Goal: Task Accomplishment & Management: Manage account settings

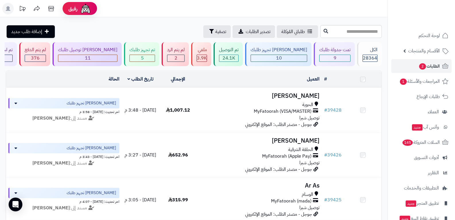
scroll to position [660, 0]
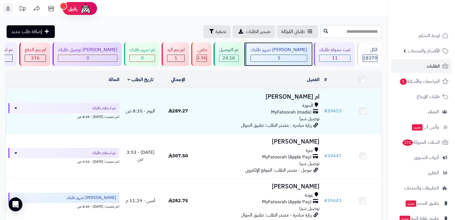
click at [293, 58] on div "5" at bounding box center [279, 58] width 56 height 7
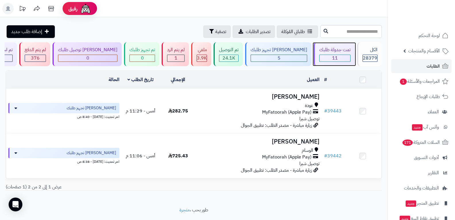
click at [339, 58] on div "11" at bounding box center [335, 58] width 31 height 7
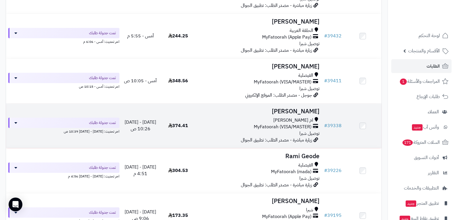
scroll to position [172, 0]
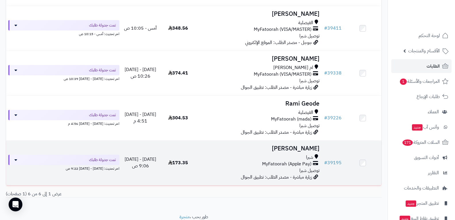
click at [293, 163] on span "MyFatoorah (Apple Pay)" at bounding box center [286, 163] width 49 height 7
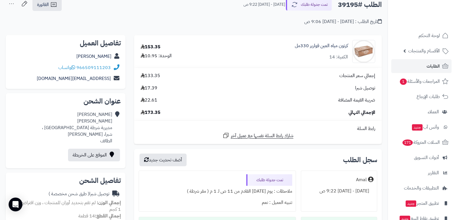
scroll to position [115, 0]
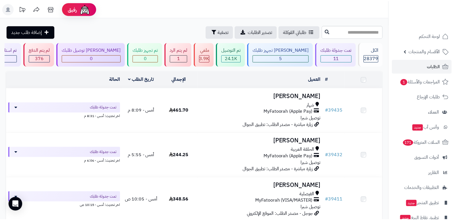
scroll to position [172, 0]
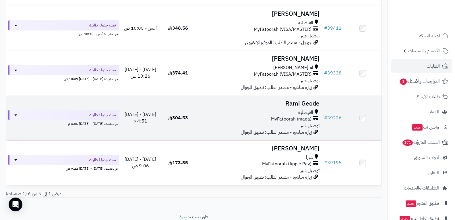
click at [256, 124] on div "الفيصلية MyFatoorah (mada) توصيل شبرا" at bounding box center [259, 119] width 121 height 20
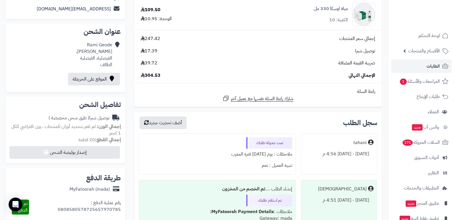
scroll to position [172, 0]
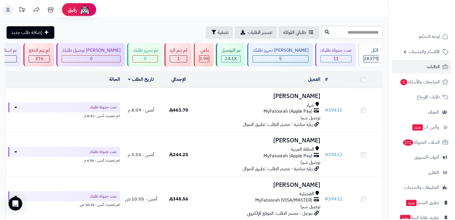
scroll to position [172, 0]
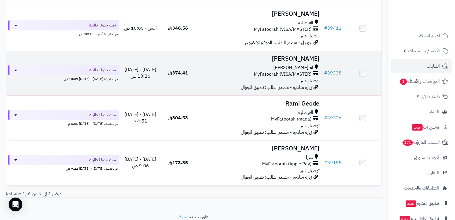
click at [261, 84] on span "زيارة مباشرة - مصدر الطلب: تطبيق الجوال" at bounding box center [276, 87] width 71 height 7
click at [272, 71] on span "MyFatoorah (VISA/MASTER)" at bounding box center [283, 74] width 58 height 7
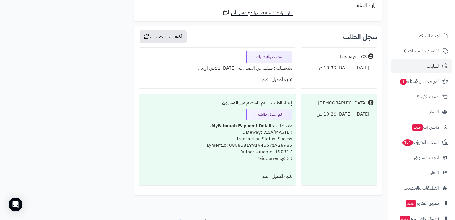
scroll to position [800, 0]
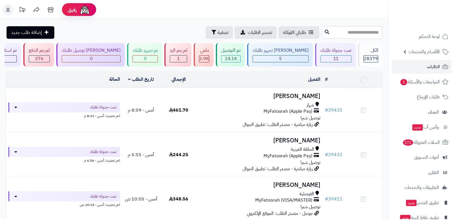
scroll to position [172, 0]
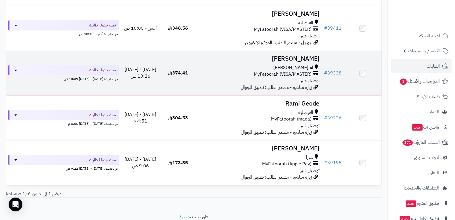
click at [276, 75] on span "MyFatoorah (VISA/MASTER)" at bounding box center [283, 74] width 58 height 7
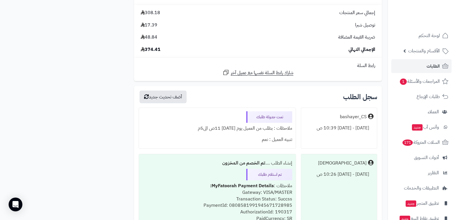
scroll to position [800, 0]
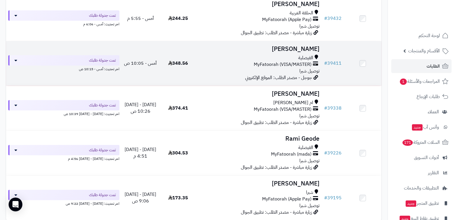
scroll to position [107, 0]
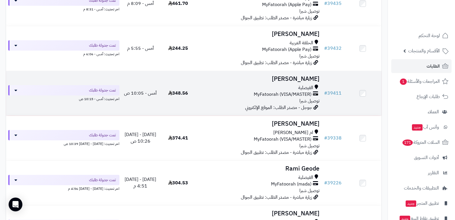
click at [297, 93] on span "MyFatoorah (VISA/MASTER)" at bounding box center [283, 94] width 58 height 7
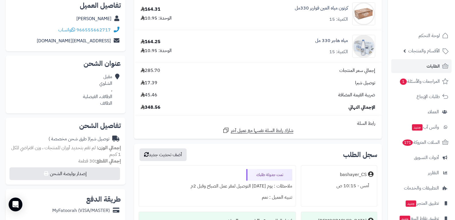
scroll to position [115, 0]
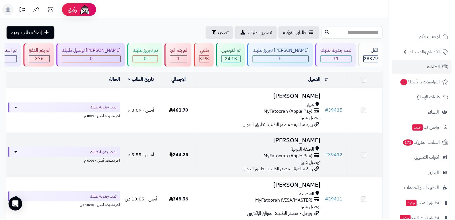
scroll to position [107, 0]
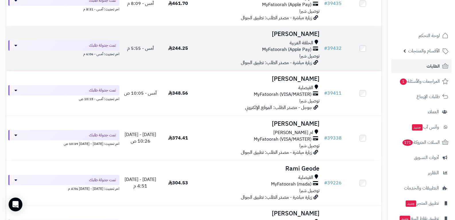
drag, startPoint x: 309, startPoint y: 46, endPoint x: 283, endPoint y: 54, distance: 27.3
click at [309, 46] on span "MyFatoorah (Apple Pay)" at bounding box center [286, 49] width 49 height 7
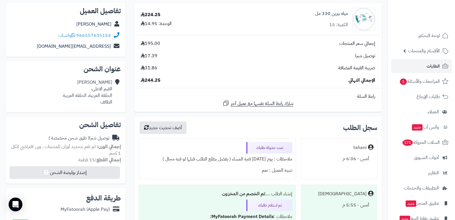
scroll to position [144, 0]
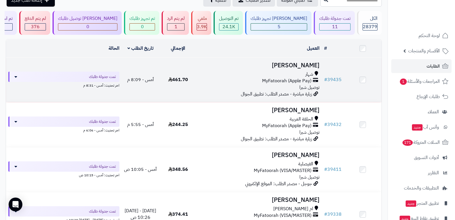
scroll to position [21, 0]
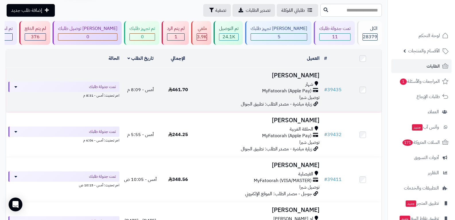
click at [288, 92] on span "MyFatoorah (Apple Pay)" at bounding box center [286, 91] width 49 height 7
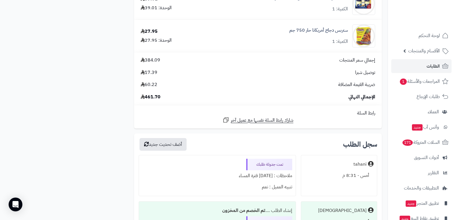
scroll to position [1005, 0]
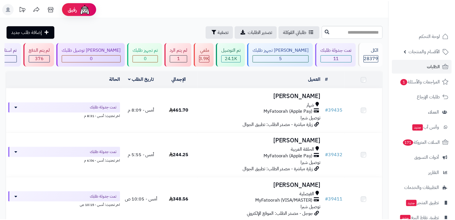
scroll to position [21, 0]
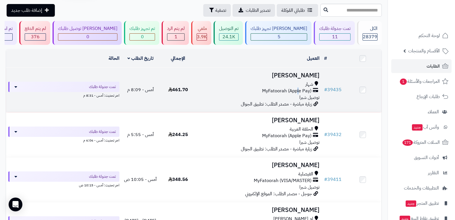
click at [298, 90] on span "MyFatoorah (Apple Pay)" at bounding box center [286, 91] width 49 height 7
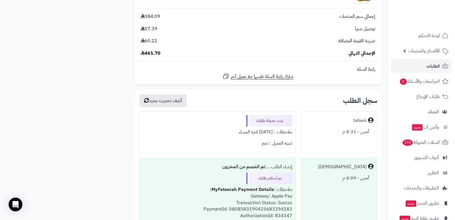
scroll to position [1034, 0]
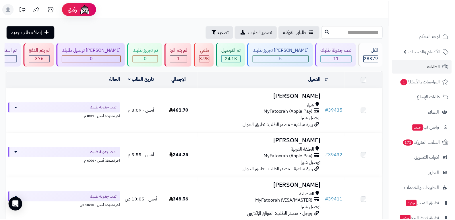
scroll to position [21, 0]
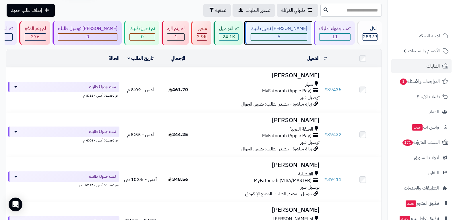
click at [291, 34] on div "5" at bounding box center [279, 37] width 56 height 7
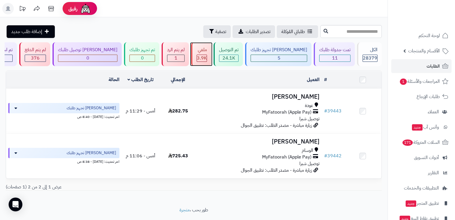
click at [207, 57] on span "3.9K" at bounding box center [202, 58] width 10 height 7
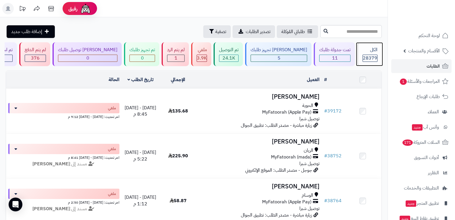
click at [369, 54] on div "الكل 28379" at bounding box center [369, 54] width 25 height 24
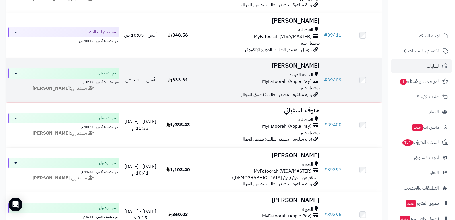
scroll to position [775, 0]
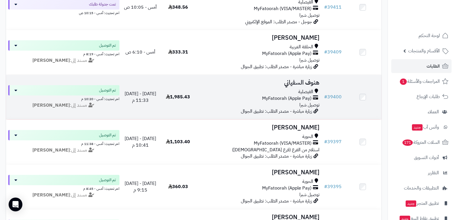
click at [285, 98] on span "MyFatoorah (Apple Pay)" at bounding box center [286, 98] width 49 height 7
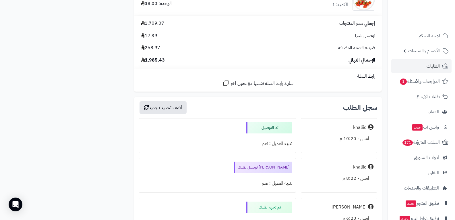
scroll to position [3417, 0]
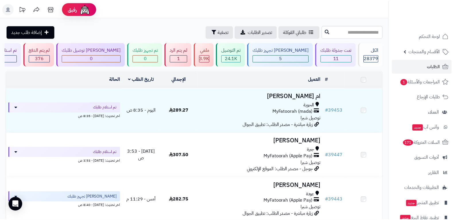
scroll to position [775, 0]
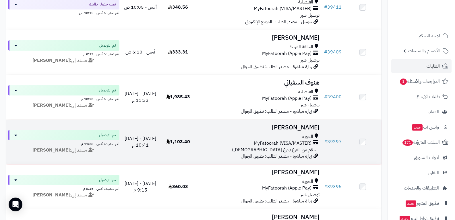
click at [279, 144] on span "MyFatoorah (VISA/MASTER)" at bounding box center [283, 143] width 58 height 7
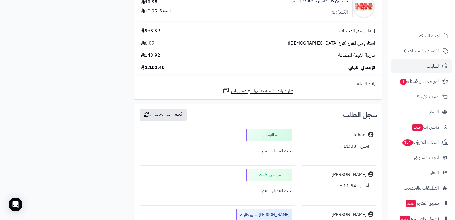
scroll to position [2211, 0]
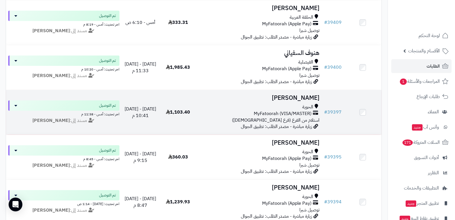
scroll to position [833, 0]
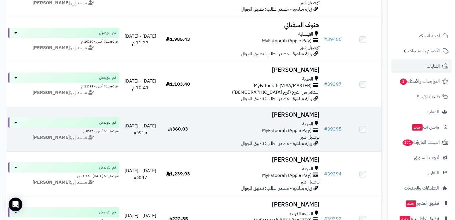
click at [296, 130] on span "MyFatoorah (Apple Pay)" at bounding box center [286, 130] width 49 height 7
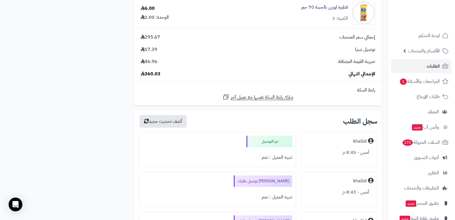
scroll to position [833, 0]
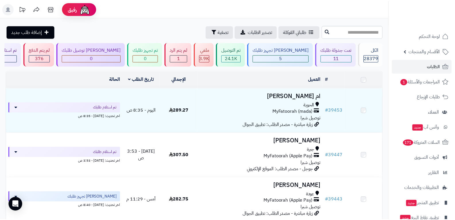
scroll to position [833, 0]
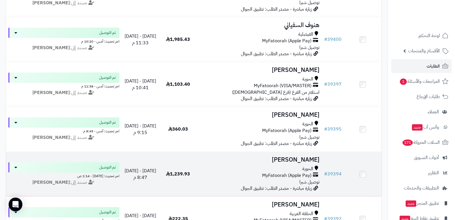
click at [293, 173] on span "MyFatoorah (Apple Pay)" at bounding box center [286, 175] width 49 height 7
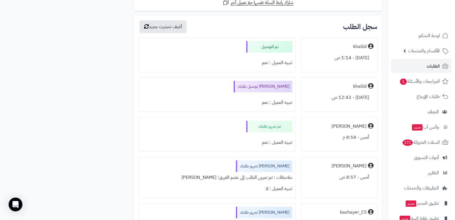
scroll to position [976, 0]
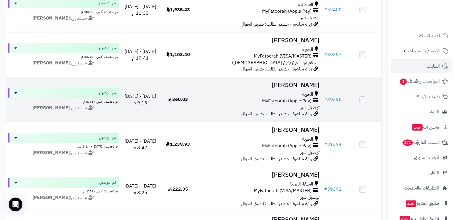
scroll to position [890, 0]
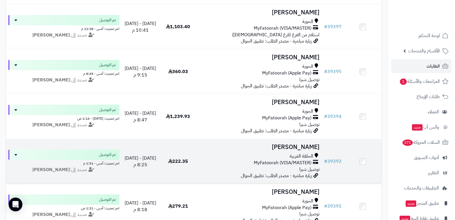
click at [295, 157] on span "الحلقة الغربية" at bounding box center [302, 156] width 24 height 7
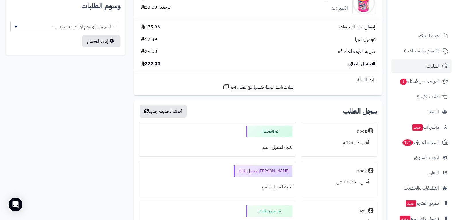
scroll to position [488, 0]
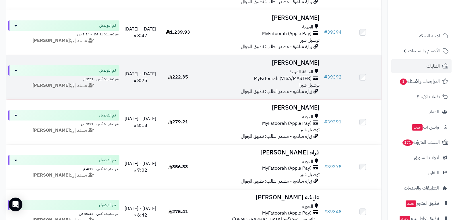
scroll to position [976, 0]
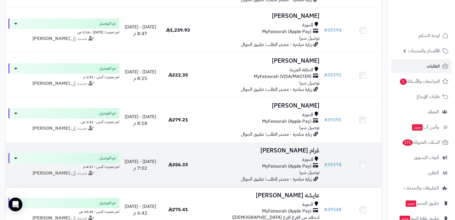
click at [262, 166] on div "MyFatoorah (Apple Pay)" at bounding box center [259, 166] width 121 height 7
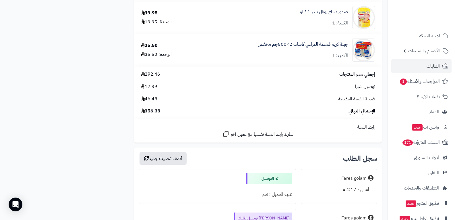
scroll to position [689, 0]
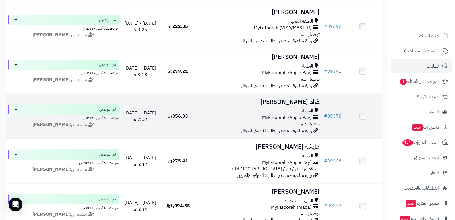
scroll to position [1034, 0]
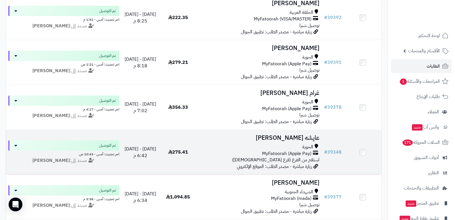
click at [276, 152] on span "MyFatoorah (Apple Pay)" at bounding box center [286, 153] width 49 height 7
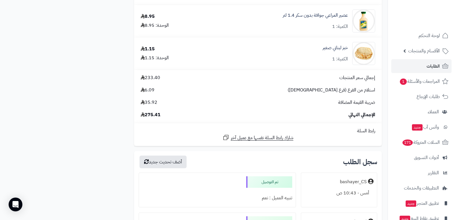
scroll to position [775, 0]
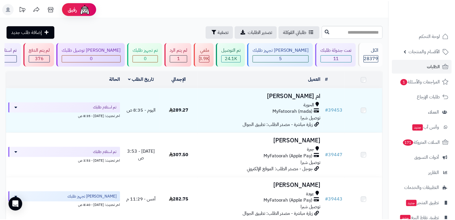
scroll to position [1034, 0]
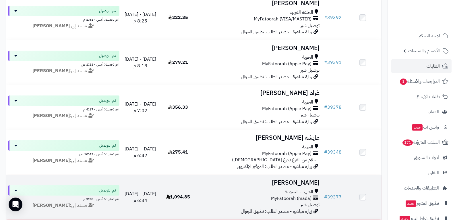
click at [302, 197] on span "MyFatoorah (mada)" at bounding box center [291, 198] width 40 height 7
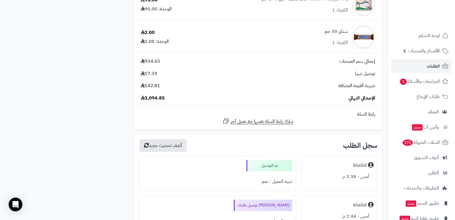
scroll to position [1321, 0]
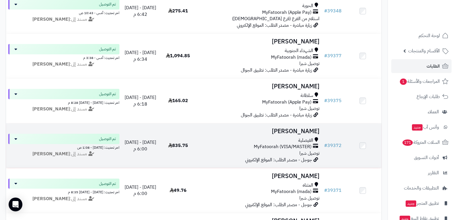
scroll to position [1177, 0]
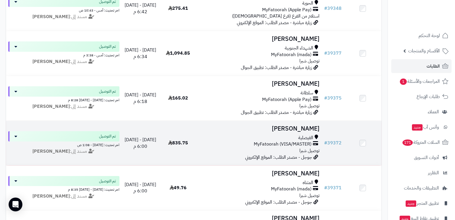
click at [280, 144] on span "MyFatoorah (VISA/MASTER)" at bounding box center [283, 144] width 58 height 7
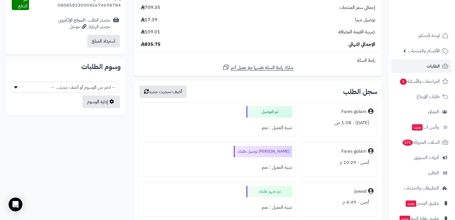
scroll to position [316, 0]
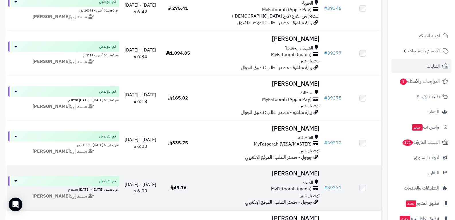
scroll to position [1235, 0]
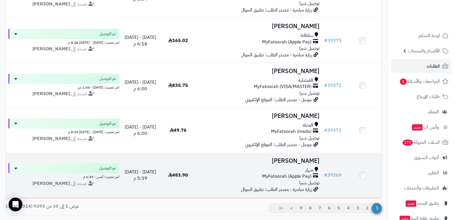
click at [275, 177] on span "MyFatoorah (Apple Pay)" at bounding box center [286, 176] width 49 height 7
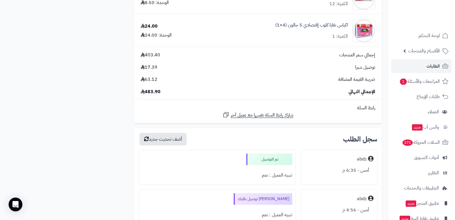
scroll to position [603, 0]
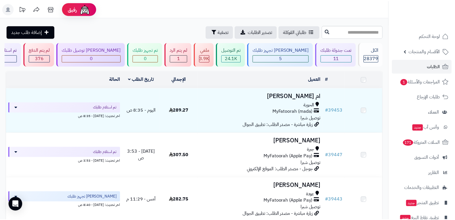
scroll to position [1235, 0]
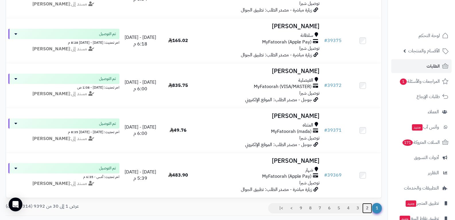
click at [367, 211] on link "2" at bounding box center [367, 208] width 10 height 10
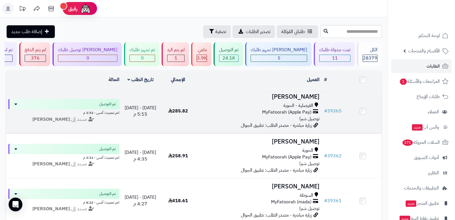
click at [286, 109] on span "MyFatoorah (Apple Pay)" at bounding box center [286, 112] width 49 height 7
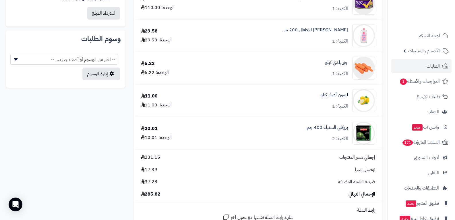
scroll to position [459, 0]
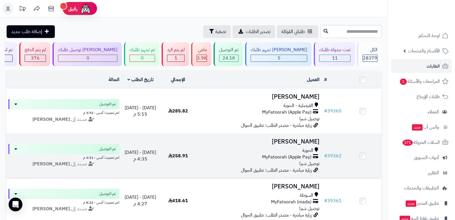
click at [293, 158] on span "MyFatoorah (Apple Pay)" at bounding box center [286, 157] width 49 height 7
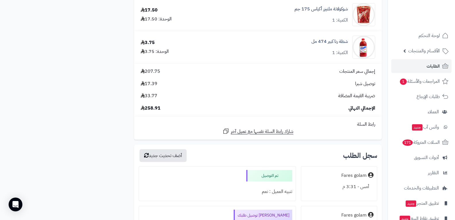
scroll to position [947, 0]
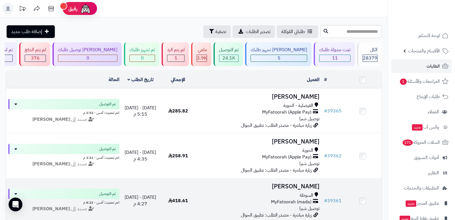
click at [283, 204] on span "MyFatoorah (mada)" at bounding box center [291, 201] width 40 height 7
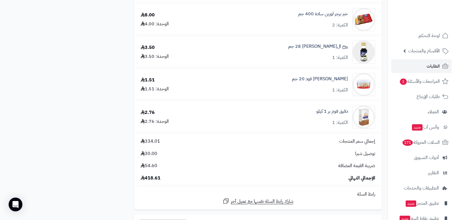
scroll to position [1235, 0]
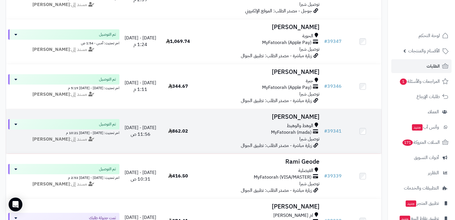
scroll to position [287, 0]
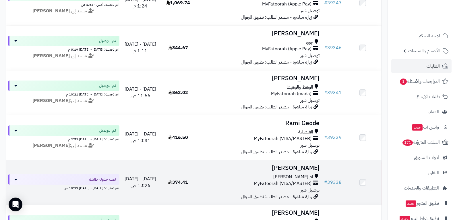
click at [286, 177] on div "ام [PERSON_NAME]" at bounding box center [259, 176] width 121 height 7
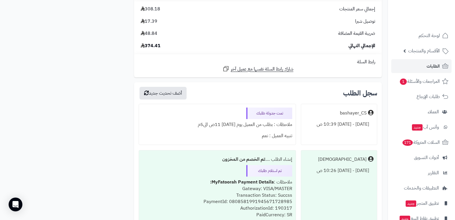
scroll to position [718, 0]
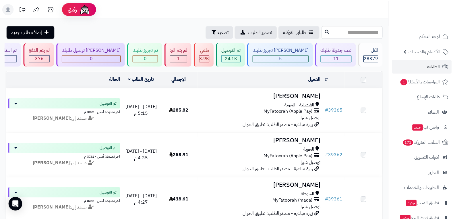
scroll to position [287, 0]
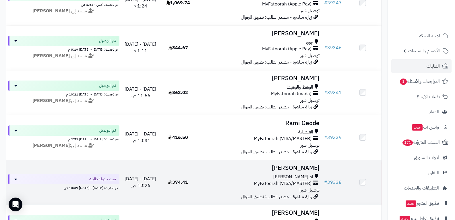
click at [282, 186] on div "ام [PERSON_NAME] MyFatoorah (VISA/MASTER) توصيل شبرا" at bounding box center [259, 183] width 121 height 20
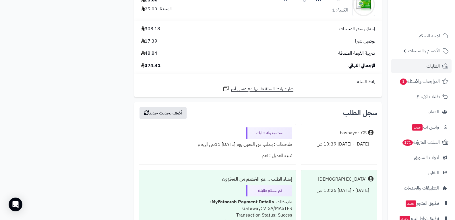
scroll to position [660, 0]
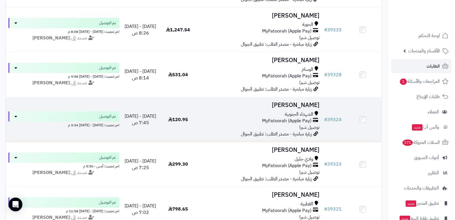
scroll to position [517, 0]
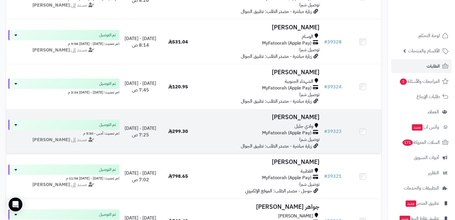
click at [280, 142] on span "زيارة مباشرة - مصدر الطلب: تطبيق الجوال" at bounding box center [276, 145] width 71 height 7
click at [294, 132] on span "MyFatoorah (Apple Pay)" at bounding box center [286, 132] width 49 height 7
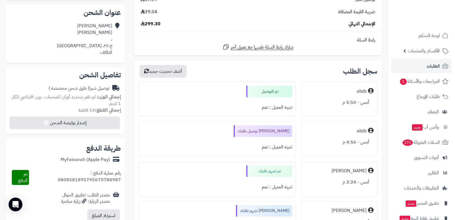
scroll to position [144, 0]
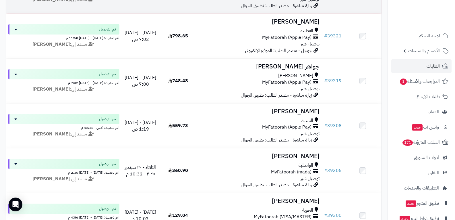
scroll to position [660, 0]
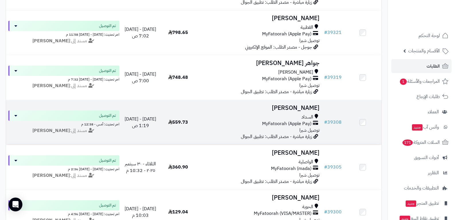
click at [292, 125] on span "MyFatoorah (Apple Pay)" at bounding box center [286, 123] width 49 height 7
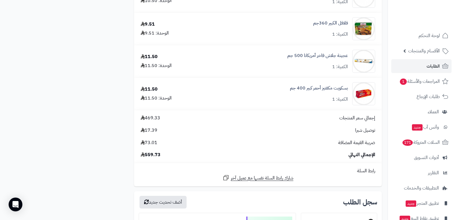
scroll to position [546, 0]
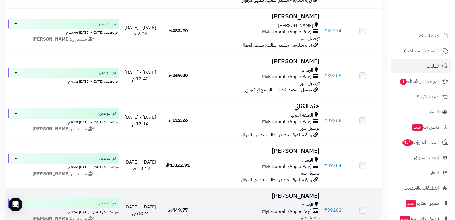
scroll to position [1279, 0]
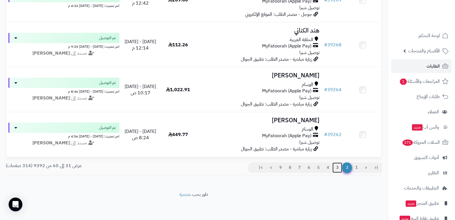
click at [336, 166] on link "3" at bounding box center [337, 167] width 10 height 10
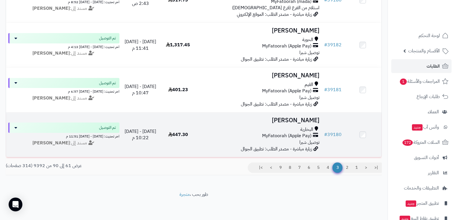
scroll to position [1279, 0]
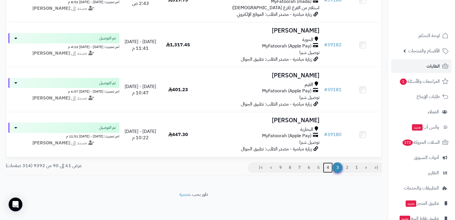
click at [328, 167] on link "4" at bounding box center [328, 167] width 10 height 10
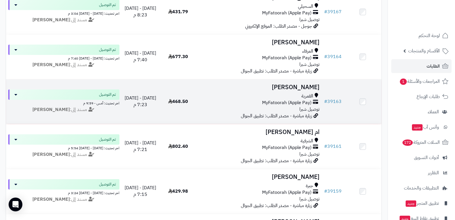
scroll to position [373, 0]
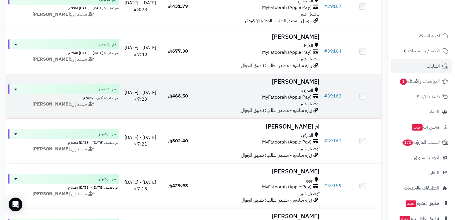
click at [297, 98] on span "MyFatoorah (Apple Pay)" at bounding box center [286, 97] width 49 height 7
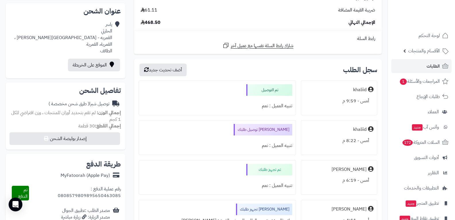
scroll to position [144, 0]
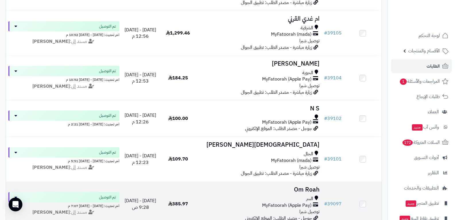
scroll to position [1270, 0]
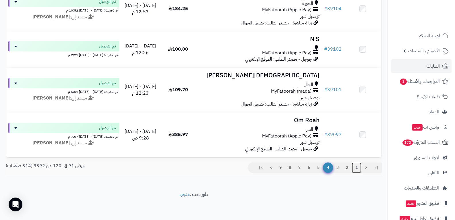
click at [356, 168] on link "1" at bounding box center [357, 167] width 10 height 10
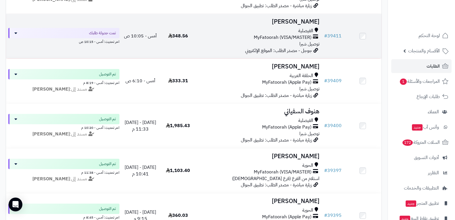
scroll to position [718, 0]
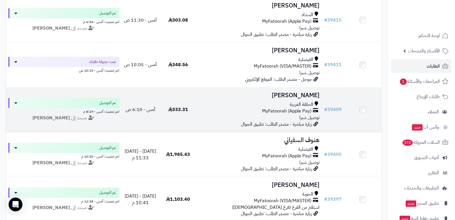
click at [304, 108] on span "MyFatoorah (Apple Pay)" at bounding box center [286, 111] width 49 height 7
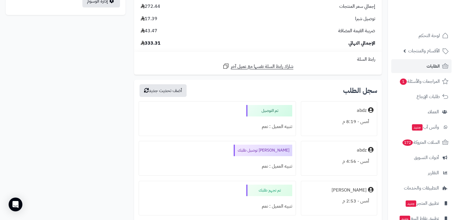
scroll to position [459, 0]
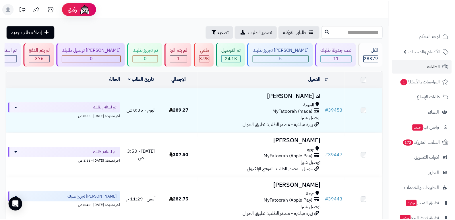
scroll to position [718, 0]
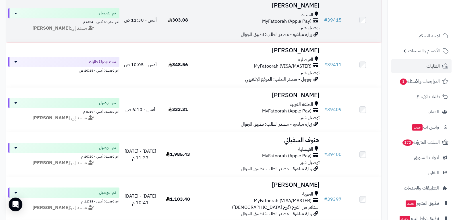
drag, startPoint x: 289, startPoint y: 21, endPoint x: 229, endPoint y: 53, distance: 68.1
click at [289, 21] on span "MyFatoorah (Apple Pay)" at bounding box center [286, 21] width 49 height 7
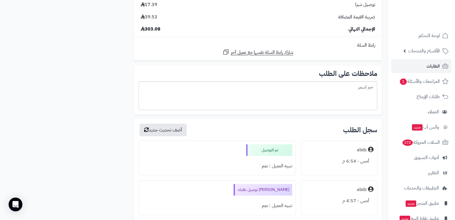
scroll to position [919, 0]
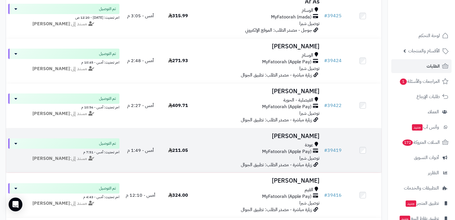
scroll to position [488, 0]
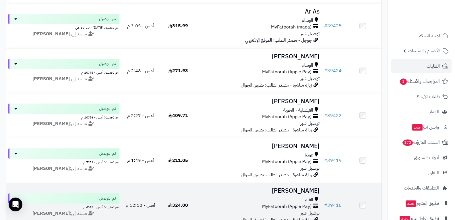
click at [293, 206] on span "MyFatoorah (Apple Pay)" at bounding box center [286, 206] width 49 height 7
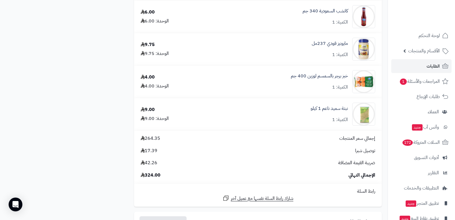
scroll to position [746, 0]
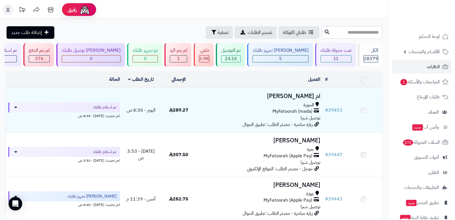
scroll to position [488, 0]
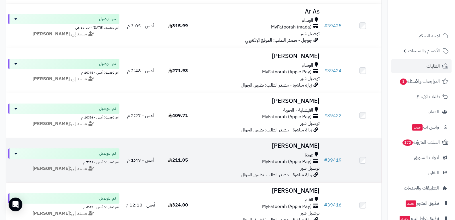
click at [288, 161] on span "MyFatoorah (Apple Pay)" at bounding box center [286, 161] width 49 height 7
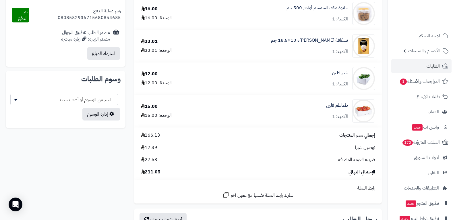
scroll to position [402, 0]
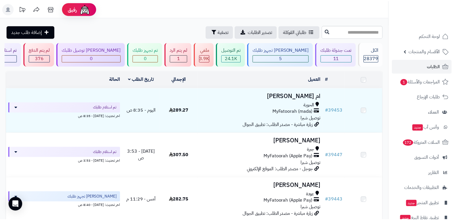
scroll to position [488, 0]
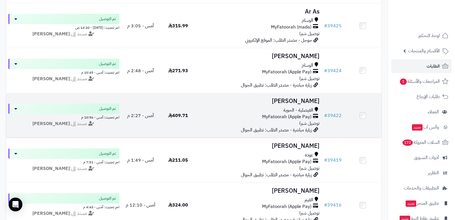
click at [289, 118] on span "MyFatoorah (Apple Pay)" at bounding box center [286, 116] width 49 height 7
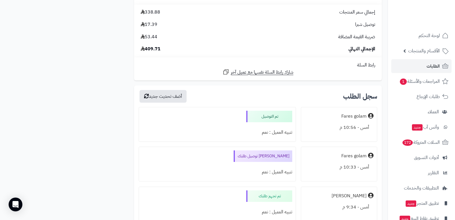
scroll to position [488, 0]
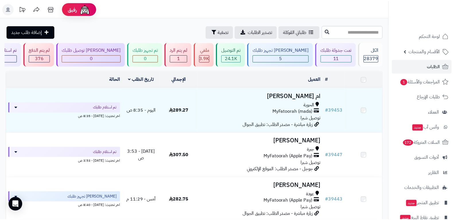
scroll to position [488, 0]
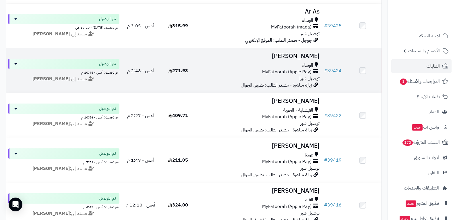
click at [302, 69] on span "MyFatoorah (Apple Pay)" at bounding box center [286, 72] width 49 height 7
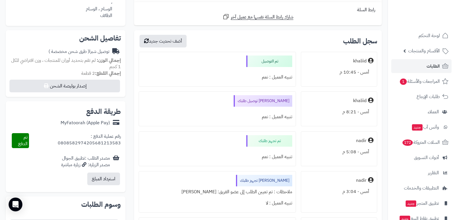
scroll to position [115, 0]
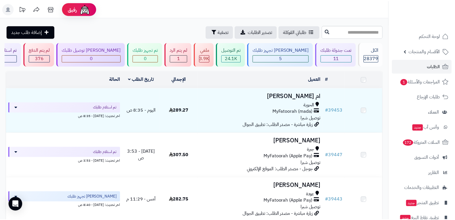
scroll to position [488, 0]
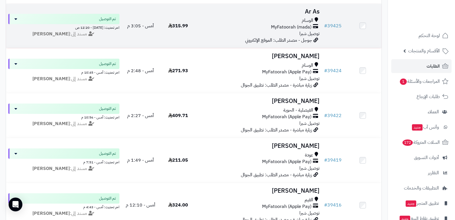
click at [286, 27] on span "MyFatoorah (mada)" at bounding box center [291, 27] width 40 height 7
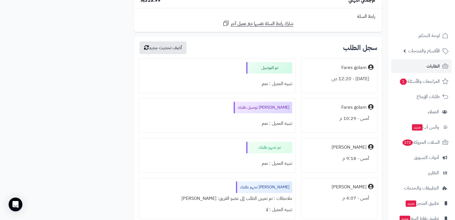
scroll to position [632, 0]
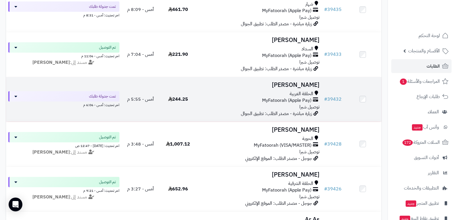
scroll to position [258, 0]
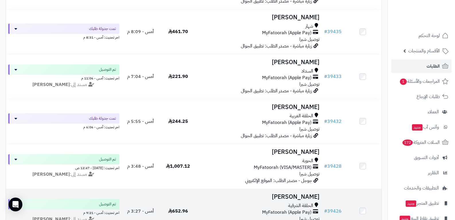
click at [287, 197] on h3 "[PERSON_NAME]" at bounding box center [259, 196] width 121 height 7
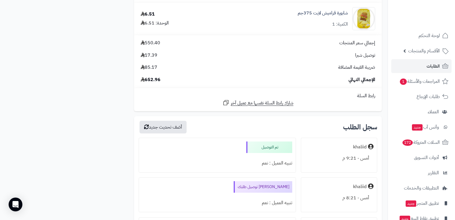
scroll to position [833, 0]
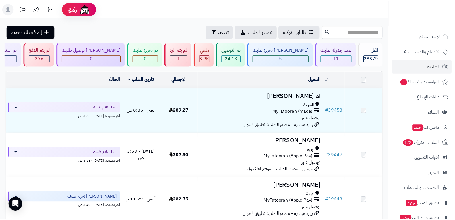
scroll to position [258, 0]
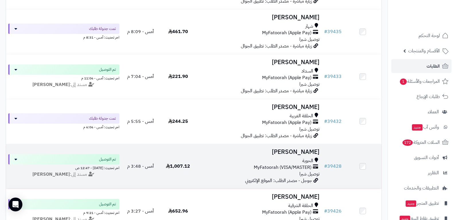
click at [283, 168] on span "MyFatoorah (VISA/MASTER)" at bounding box center [283, 167] width 58 height 7
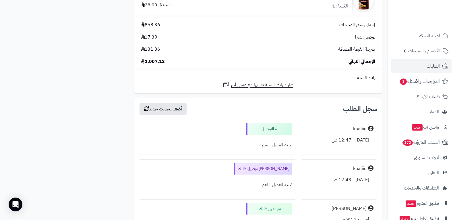
scroll to position [1177, 0]
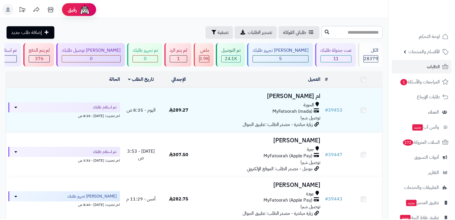
scroll to position [258, 0]
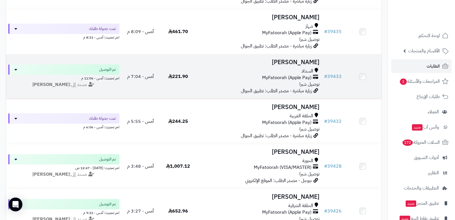
click at [285, 77] on span "MyFatoorah (Apple Pay)" at bounding box center [286, 77] width 49 height 7
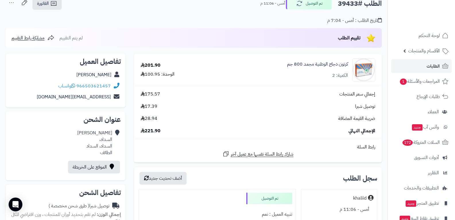
scroll to position [86, 0]
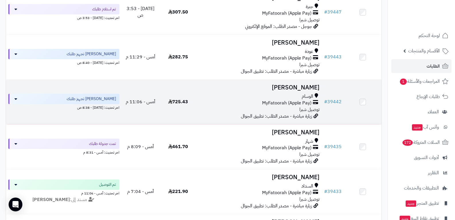
scroll to position [230, 0]
